Goal: Task Accomplishment & Management: Use online tool/utility

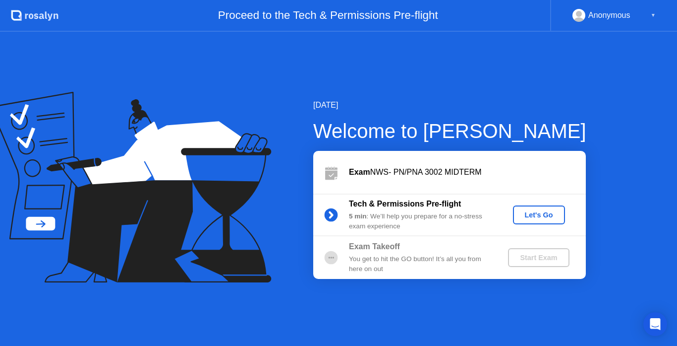
click at [531, 216] on div "Let's Go" at bounding box center [539, 215] width 44 height 8
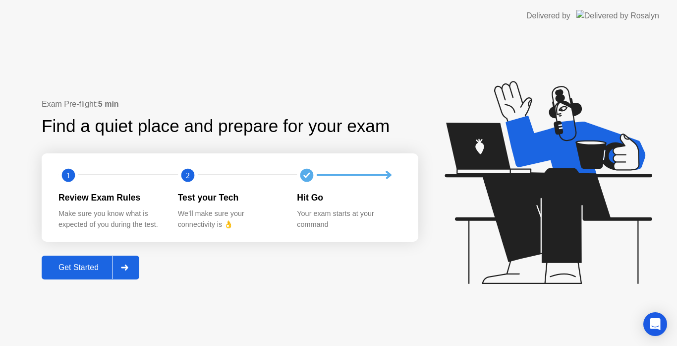
click at [88, 266] on div "Get Started" at bounding box center [79, 267] width 68 height 9
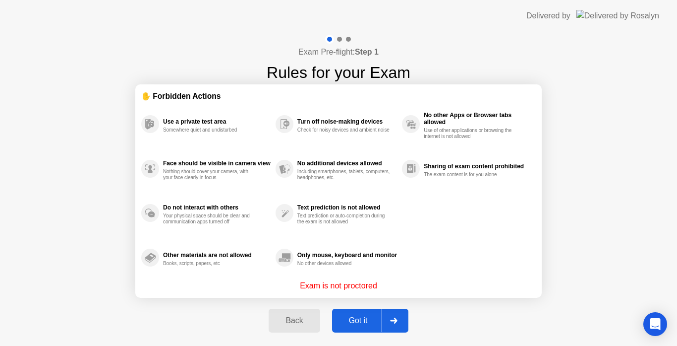
click at [358, 320] on div "Got it" at bounding box center [358, 320] width 47 height 9
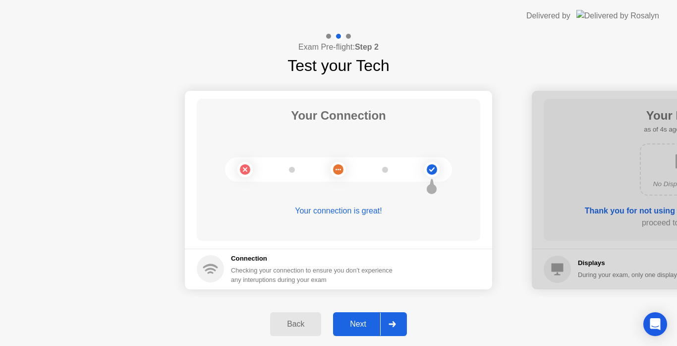
click at [358, 320] on div "Next" at bounding box center [358, 323] width 44 height 9
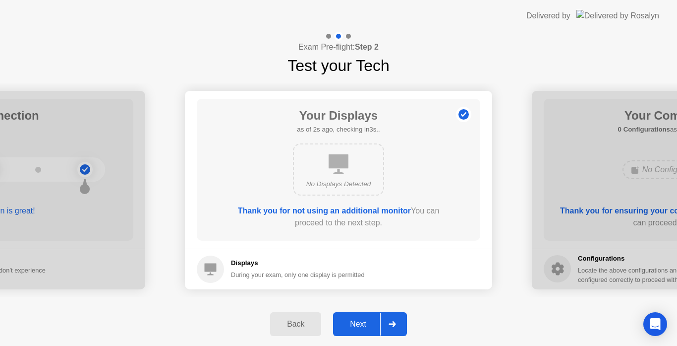
click at [358, 320] on div "Next" at bounding box center [358, 323] width 44 height 9
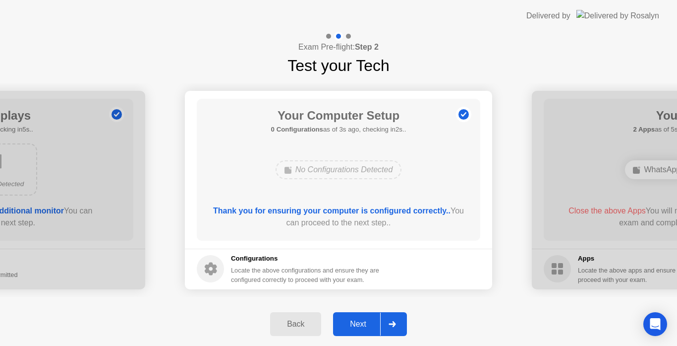
click at [358, 320] on div "Next" at bounding box center [358, 323] width 44 height 9
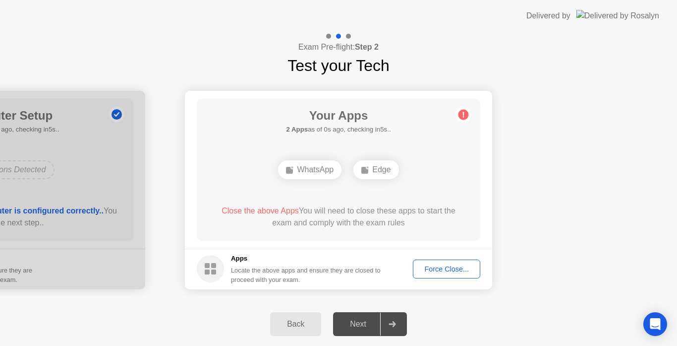
click at [442, 272] on div "Force Close..." at bounding box center [446, 269] width 60 height 8
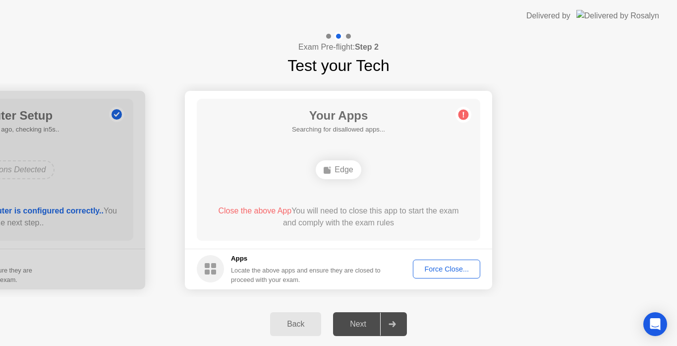
click at [439, 268] on div "Force Close..." at bounding box center [446, 269] width 60 height 8
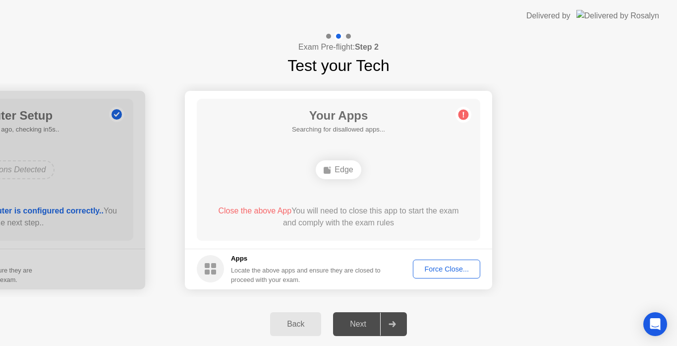
click at [433, 269] on div "Force Close..." at bounding box center [446, 269] width 60 height 8
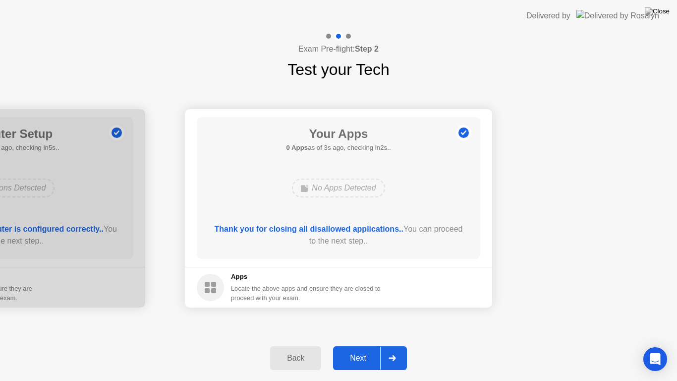
click at [360, 345] on div "Next" at bounding box center [358, 357] width 44 height 9
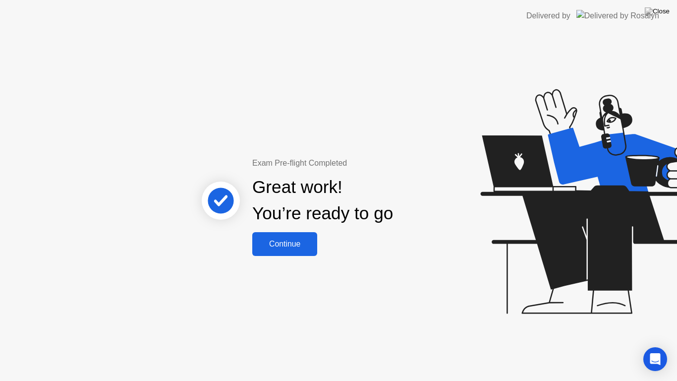
click at [308, 241] on div "Continue" at bounding box center [284, 243] width 59 height 9
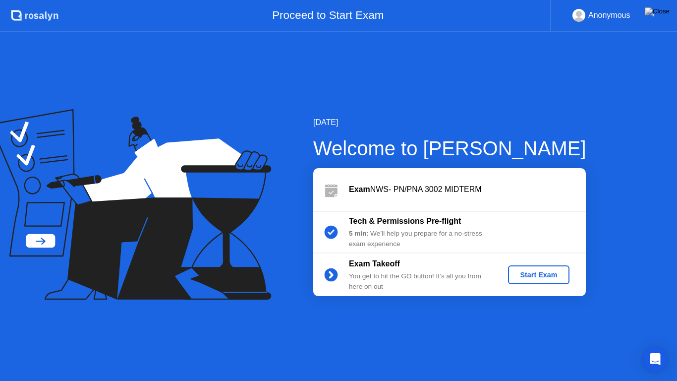
click at [548, 274] on div "Start Exam" at bounding box center [538, 275] width 53 height 8
